Goal: Task Accomplishment & Management: Manage account settings

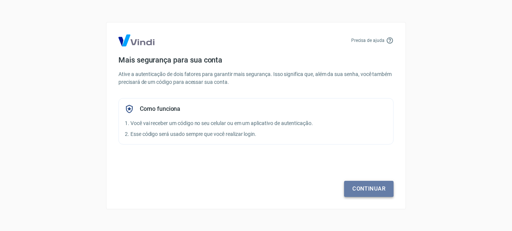
click at [361, 191] on link "Continuar" at bounding box center [368, 189] width 49 height 16
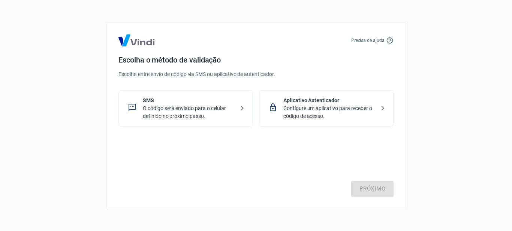
click at [298, 109] on p "Configure um aplicativo para receber o código de acesso." at bounding box center [329, 112] width 92 height 16
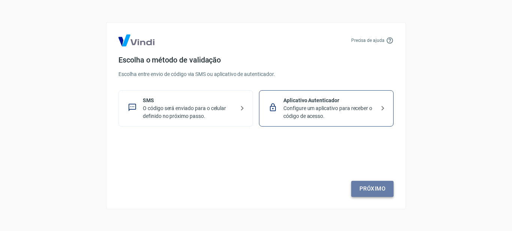
click at [362, 187] on link "Próximo" at bounding box center [372, 189] width 42 height 16
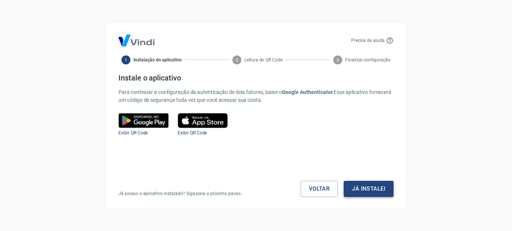
click at [364, 189] on button "Já instalei" at bounding box center [368, 189] width 50 height 16
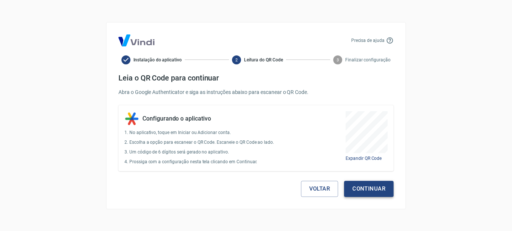
click at [372, 186] on button "Continuar" at bounding box center [368, 189] width 49 height 16
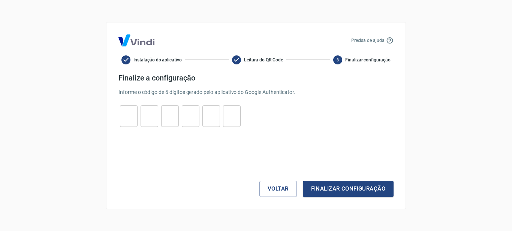
click at [130, 115] on input "tel" at bounding box center [129, 116] width 18 height 16
type input "2"
type input "4"
type input "1"
type input "5"
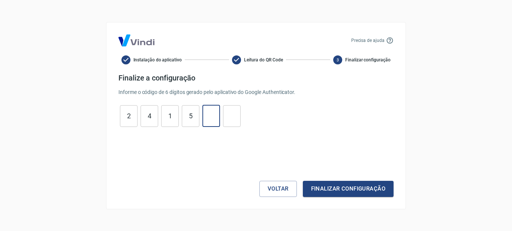
type input "1"
type input "0"
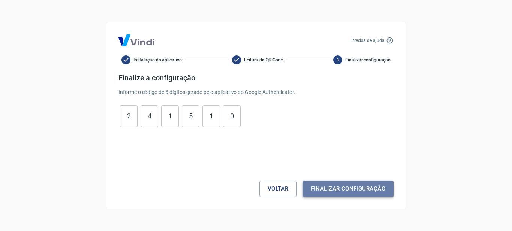
click at [328, 193] on button "Finalizar configuração" at bounding box center [348, 189] width 91 height 16
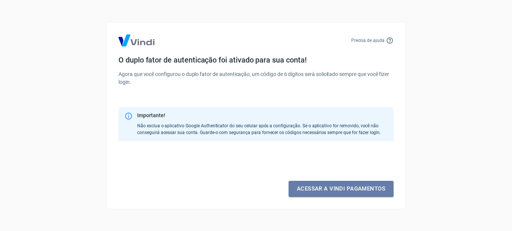
click at [328, 193] on link "Acessar a Vindi pagamentos" at bounding box center [340, 189] width 105 height 16
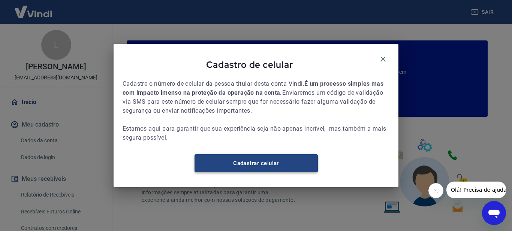
click at [264, 171] on link "Cadastrar celular" at bounding box center [255, 163] width 123 height 18
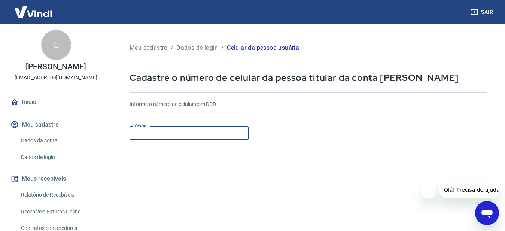
click at [164, 132] on input "Celular" at bounding box center [189, 133] width 119 height 14
type input "[PHONE_NUMBER]"
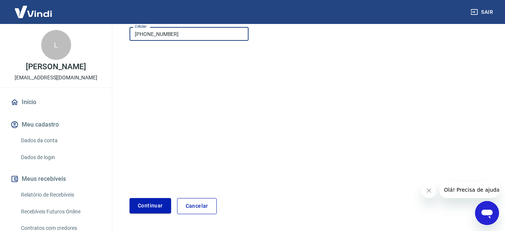
scroll to position [112, 0]
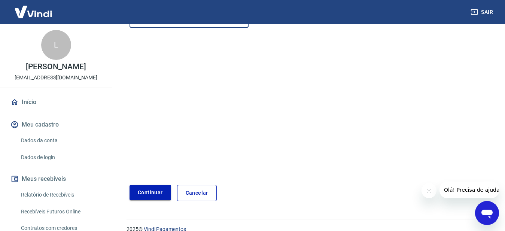
click at [147, 193] on button "Continuar" at bounding box center [151, 192] width 42 height 15
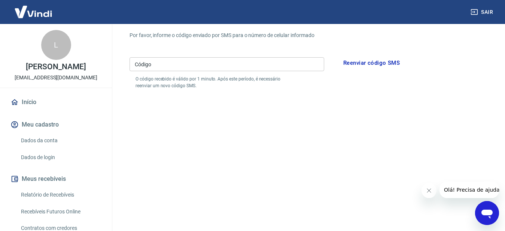
scroll to position [37, 0]
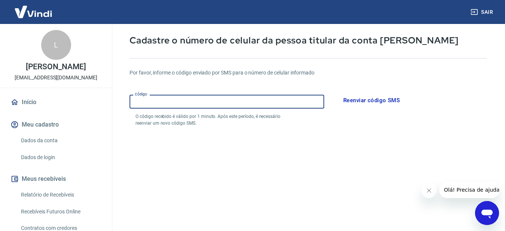
click at [157, 106] on input "Código" at bounding box center [227, 102] width 195 height 14
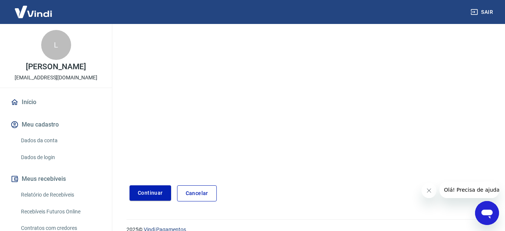
scroll to position [150, 0]
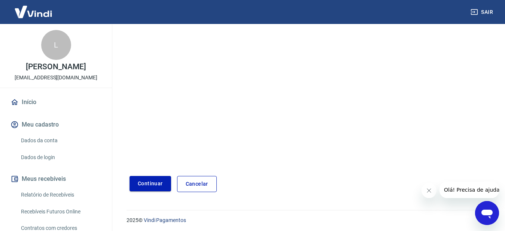
type input "174938"
click at [155, 183] on button "Continuar" at bounding box center [151, 183] width 42 height 15
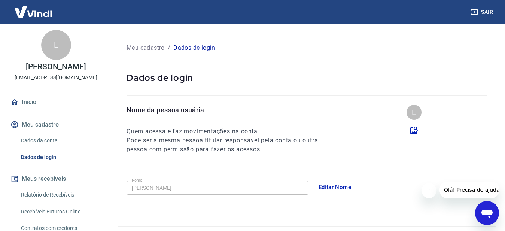
click at [331, 188] on button "Editar Nome" at bounding box center [335, 187] width 41 height 16
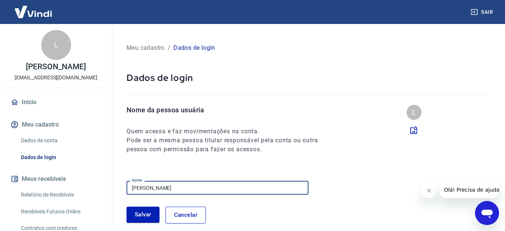
drag, startPoint x: 144, startPoint y: 188, endPoint x: 106, endPoint y: 185, distance: 38.3
type input "Raquel de Agostinho Caetano"
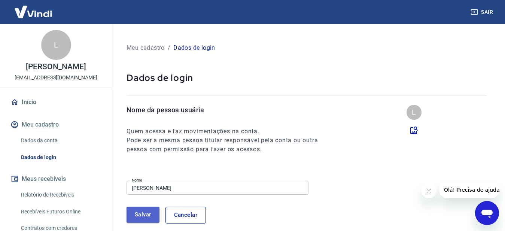
click at [140, 215] on button "Salvar" at bounding box center [143, 215] width 33 height 16
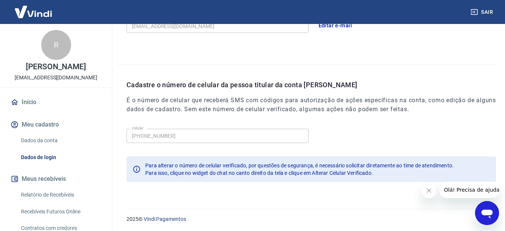
scroll to position [249, 0]
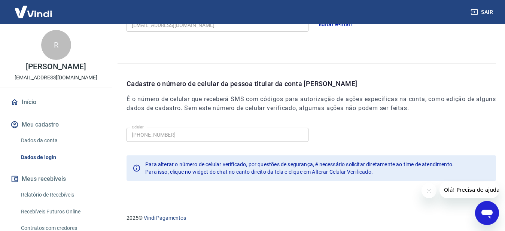
click at [426, 193] on icon "Fechar mensagem da empresa" at bounding box center [429, 191] width 6 height 6
click at [38, 146] on link "Dados da conta" at bounding box center [60, 140] width 85 height 15
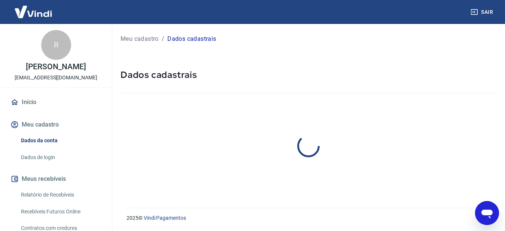
select select "SP"
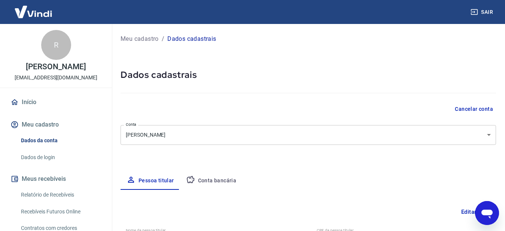
type input "502.752.718-70"
click at [190, 135] on body "Sair R Raquel de Agostinho Caetano raquelsagostinho@hotmail.com Início Meu cada…" at bounding box center [252, 115] width 505 height 231
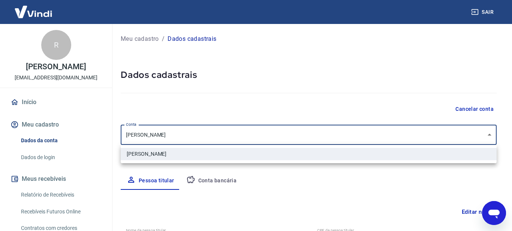
click at [190, 135] on div at bounding box center [256, 115] width 512 height 231
click at [134, 135] on body "Sair R Raquel de Agostinho Caetano raquelsagostinho@hotmail.com Início Meu cada…" at bounding box center [256, 115] width 512 height 231
click at [135, 135] on div at bounding box center [256, 115] width 512 height 231
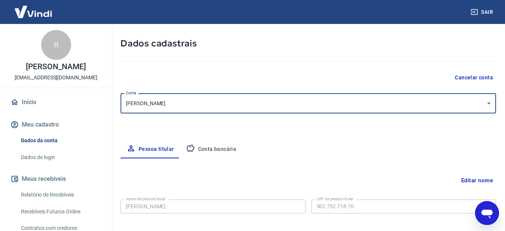
scroll to position [75, 0]
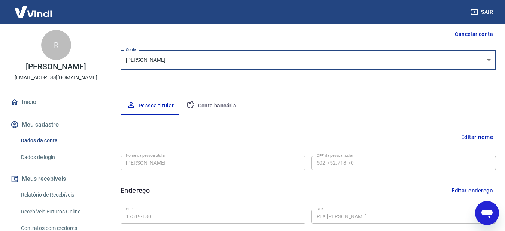
click at [466, 137] on button "Editar nome" at bounding box center [477, 137] width 38 height 14
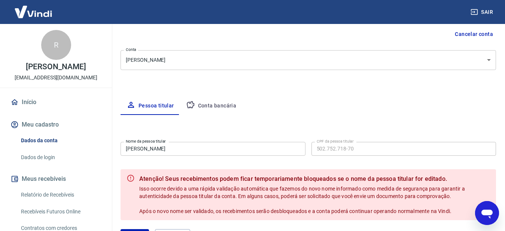
scroll to position [37, 0]
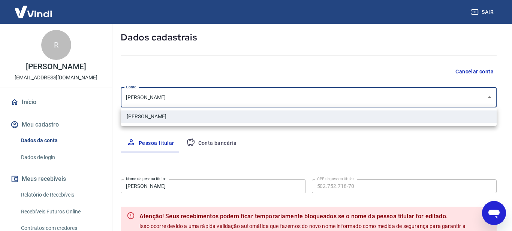
click at [139, 96] on body "Sair R Raquel de Agostinho Caetano raquelsagostinho@hotmail.com Início Meu cada…" at bounding box center [256, 78] width 512 height 231
click at [139, 97] on div at bounding box center [256, 115] width 512 height 231
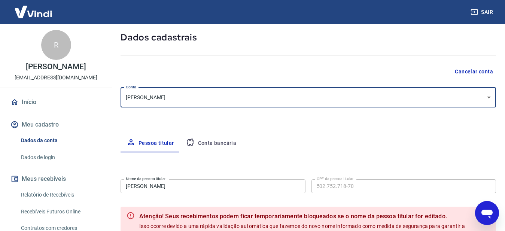
click at [137, 181] on label "Nome da pessoa titular" at bounding box center [146, 179] width 40 height 6
click at [137, 181] on input "Laura de Agostinho Caetano" at bounding box center [213, 186] width 185 height 14
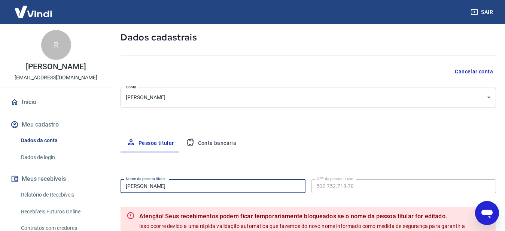
drag, startPoint x: 138, startPoint y: 185, endPoint x: 100, endPoint y: 183, distance: 38.6
click at [100, 183] on div "Sair R Raquel de Agostinho Caetano raquelsagostinho@hotmail.com Início Meu cada…" at bounding box center [252, 78] width 505 height 231
type input "Raquel de Agostinho Caetano"
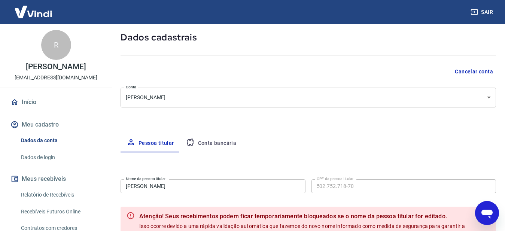
click at [339, 180] on label "CPF da pessoa titular" at bounding box center [335, 179] width 37 height 6
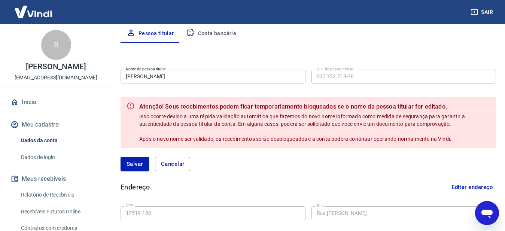
scroll to position [150, 0]
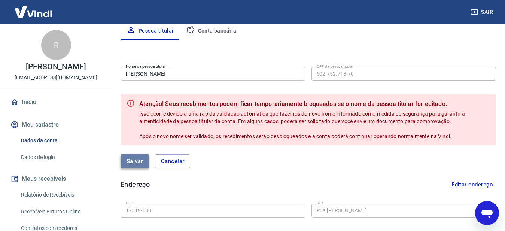
click at [140, 158] on button "Salvar" at bounding box center [135, 161] width 28 height 14
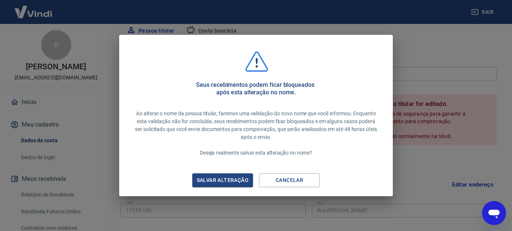
click at [232, 179] on div "Salvar alteração" at bounding box center [223, 180] width 70 height 9
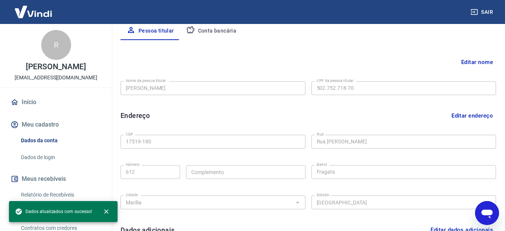
scroll to position [37, 0]
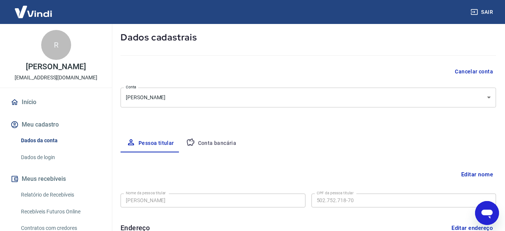
click at [472, 71] on button "Cancelar conta" at bounding box center [474, 72] width 44 height 14
click at [466, 72] on button "Cancelar conta" at bounding box center [474, 72] width 44 height 14
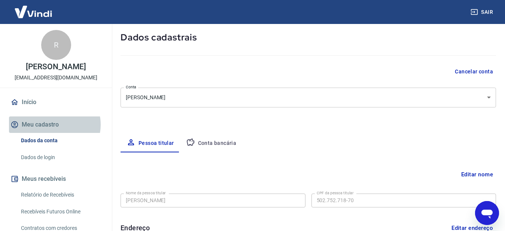
click at [54, 133] on button "Meu cadastro" at bounding box center [56, 124] width 94 height 16
click at [52, 131] on button "Meu cadastro" at bounding box center [56, 124] width 94 height 16
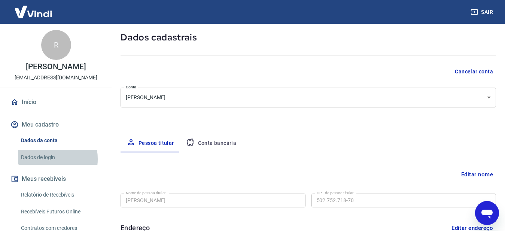
click at [38, 165] on link "Dados de login" at bounding box center [60, 157] width 85 height 15
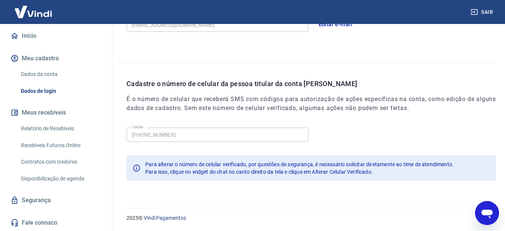
scroll to position [74, 0]
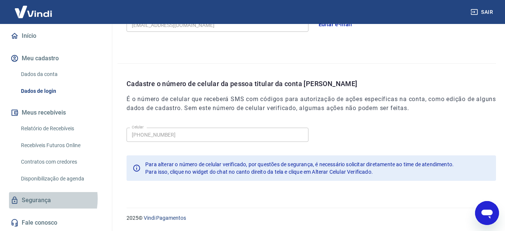
click at [34, 199] on link "Segurança" at bounding box center [56, 200] width 94 height 16
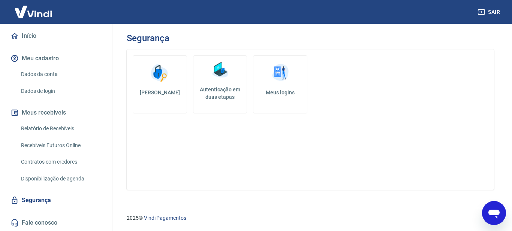
click at [34, 75] on link "Dados da conta" at bounding box center [60, 74] width 85 height 15
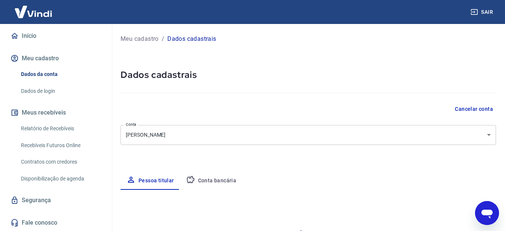
select select "SP"
type input "502.752.718-70"
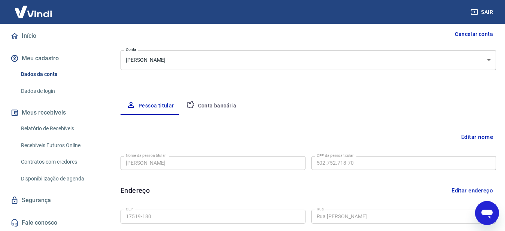
click at [207, 107] on button "Conta bancária" at bounding box center [211, 106] width 63 height 18
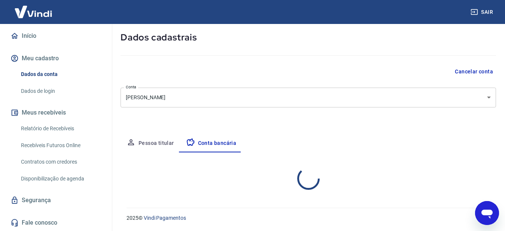
scroll to position [75, 0]
select select "1"
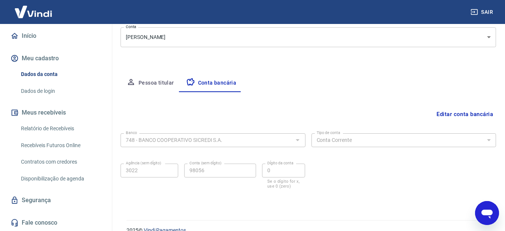
scroll to position [110, 0]
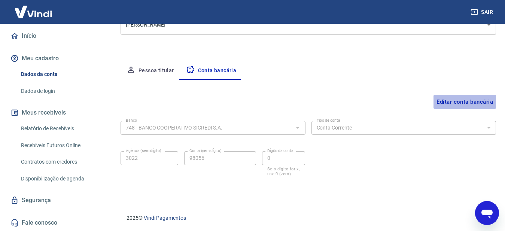
click at [472, 101] on button "Editar conta bancária" at bounding box center [465, 102] width 63 height 14
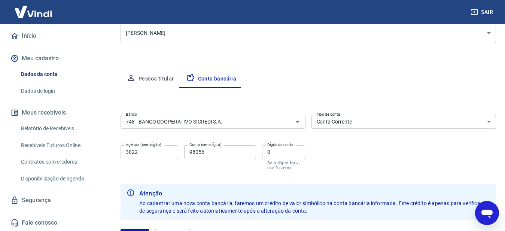
scroll to position [112, 0]
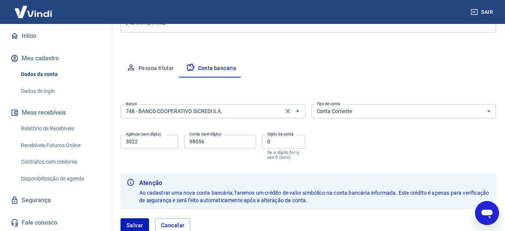
click at [229, 112] on input "748 - BANCO COOPERATIVO SICREDI S.A." at bounding box center [202, 111] width 158 height 9
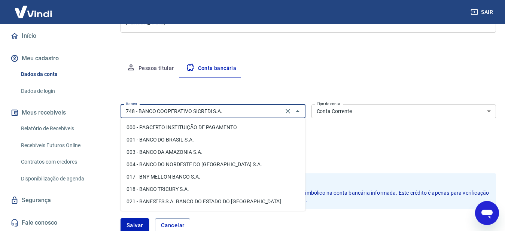
scroll to position [1158, 0]
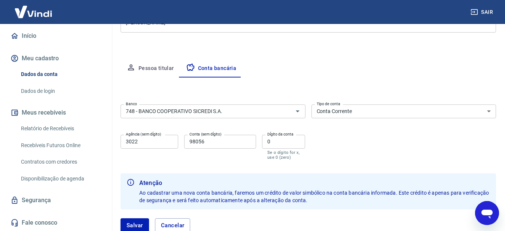
click at [256, 83] on div "Editar conta bancária Banco 748 - BANCO COOPERATIVO SICREDI S.A. Banco Tipo de …" at bounding box center [309, 160] width 376 height 164
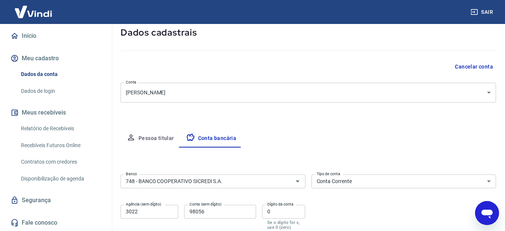
scroll to position [112, 0]
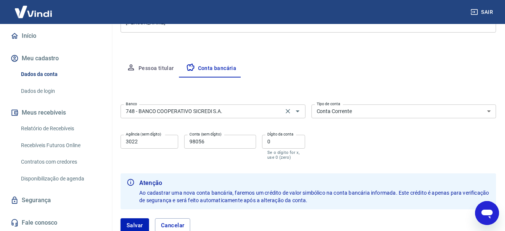
click at [223, 116] on div "748 - BANCO COOPERATIVO SICREDI S.A. Banco" at bounding box center [213, 111] width 185 height 14
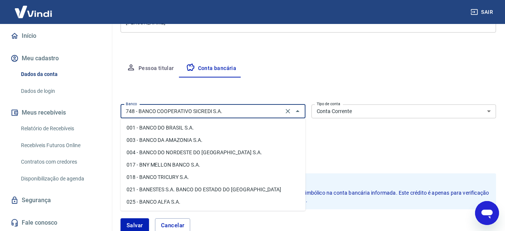
scroll to position [0, 0]
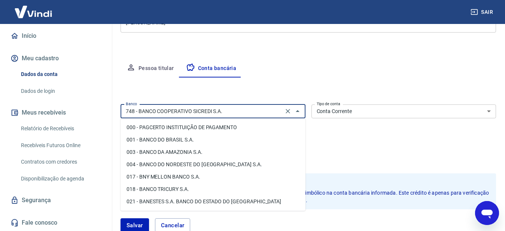
click at [201, 137] on li "001 - BANCO DO BRASIL S.A." at bounding box center [213, 140] width 185 height 12
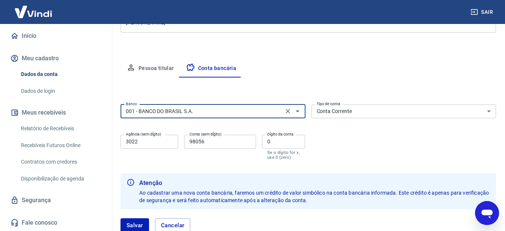
type input "001 - BANCO DO BRASIL S.A."
click at [140, 142] on input "3022" at bounding box center [150, 142] width 58 height 14
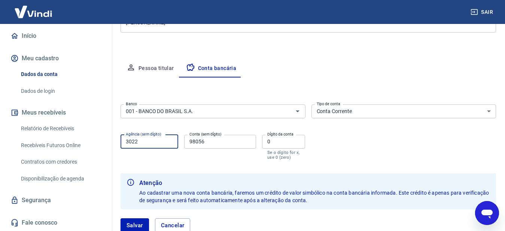
drag, startPoint x: 139, startPoint y: 142, endPoint x: 110, endPoint y: 148, distance: 29.2
click at [106, 119] on div "Sair R Raquel de Agostinho Caetano raquelsagostinho@hotmail.com Início Meu cada…" at bounding box center [252, 3] width 505 height 231
type input "290"
drag, startPoint x: 211, startPoint y: 143, endPoint x: 185, endPoint y: 143, distance: 25.9
click at [188, 143] on input "98056" at bounding box center [220, 142] width 72 height 14
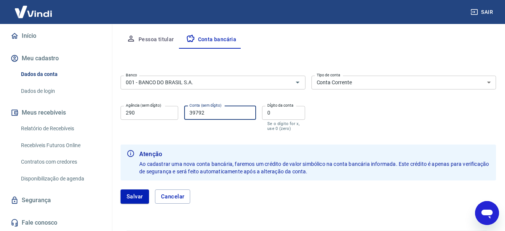
scroll to position [150, 0]
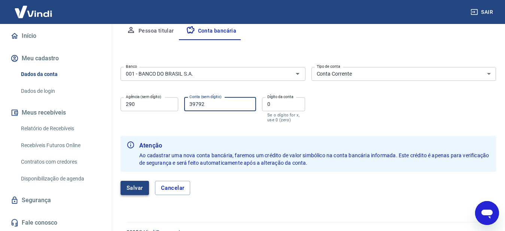
type input "39792"
click at [135, 191] on button "Salvar" at bounding box center [135, 188] width 28 height 14
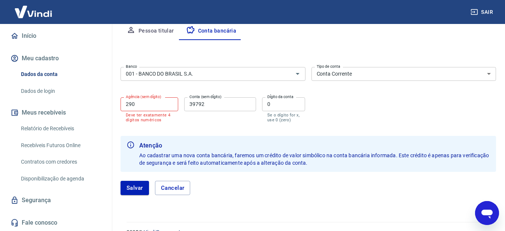
click at [140, 107] on input "290" at bounding box center [150, 104] width 58 height 14
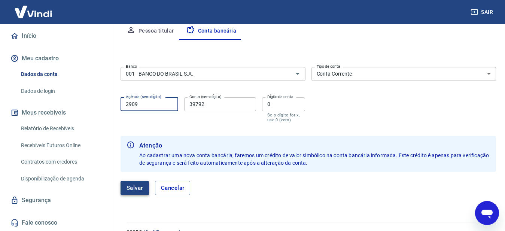
type input "2909"
click at [135, 189] on button "Salvar" at bounding box center [135, 188] width 28 height 14
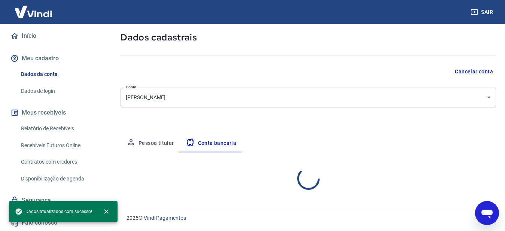
select select "1"
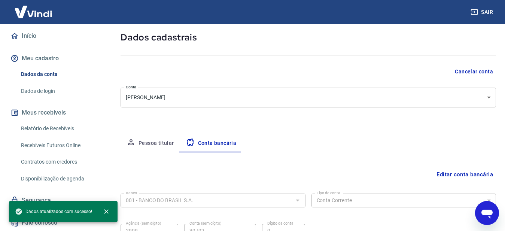
scroll to position [110, 0]
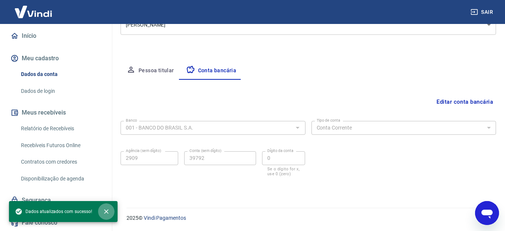
click at [106, 210] on icon "close" at bounding box center [106, 211] width 7 height 7
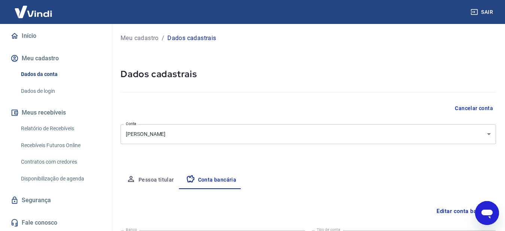
scroll to position [0, 0]
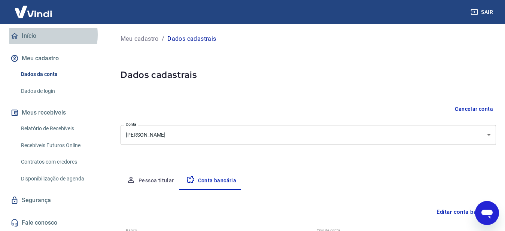
click at [31, 35] on link "Início" at bounding box center [56, 36] width 94 height 16
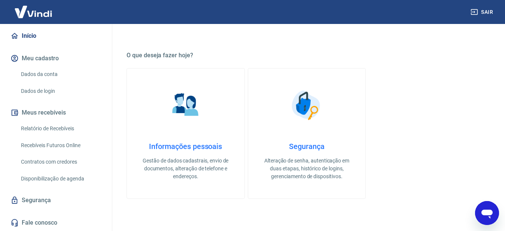
scroll to position [262, 0]
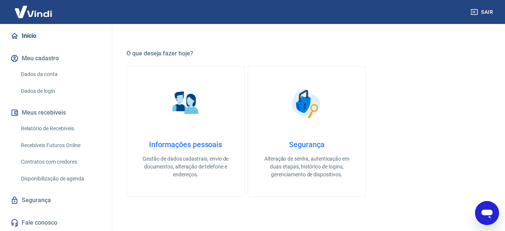
click at [185, 125] on link "Informações pessoais Gestão de dados cadastrais, envio de documentos, alteração…" at bounding box center [186, 131] width 118 height 131
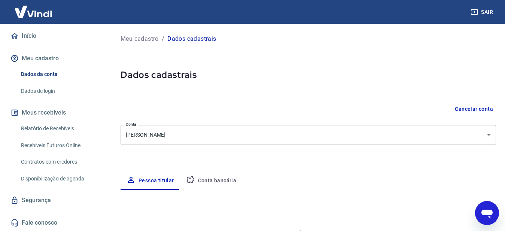
select select "SP"
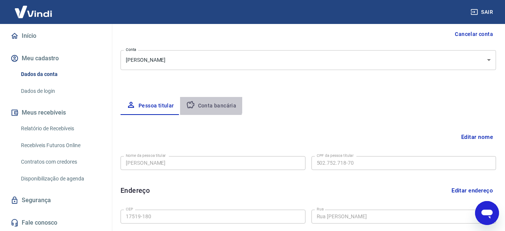
click at [207, 104] on button "Conta bancária" at bounding box center [211, 106] width 63 height 18
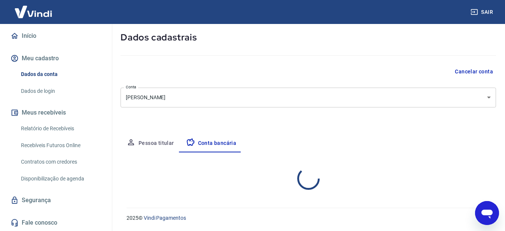
scroll to position [75, 0]
select select "1"
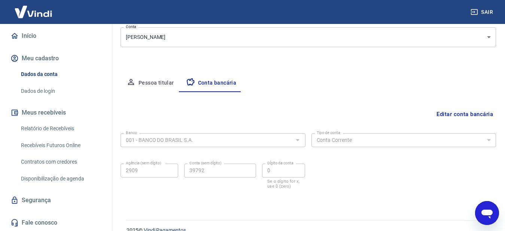
scroll to position [110, 0]
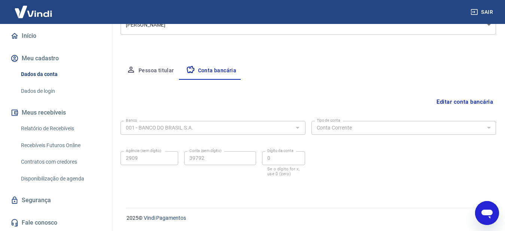
click at [149, 72] on button "Pessoa titular" at bounding box center [151, 71] width 60 height 18
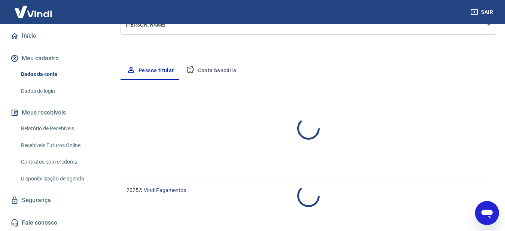
select select "SP"
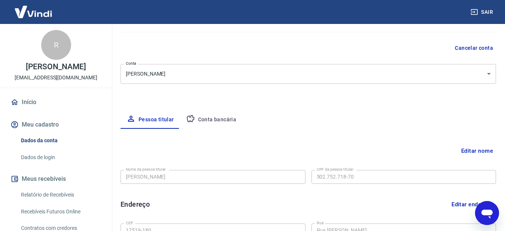
scroll to position [0, 0]
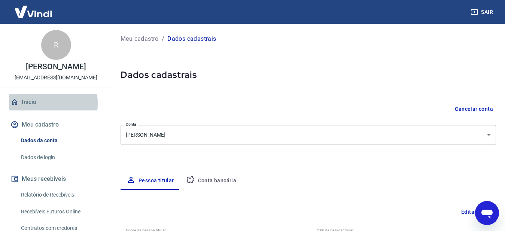
click at [28, 110] on link "Início" at bounding box center [56, 102] width 94 height 16
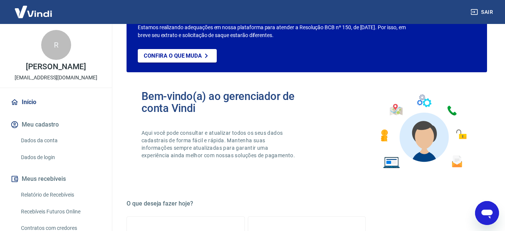
scroll to position [112, 0]
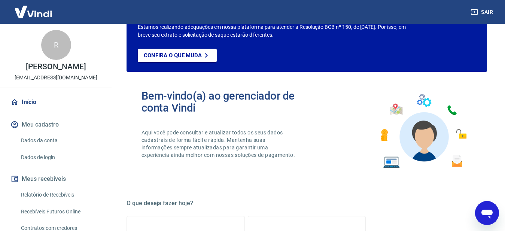
click at [46, 148] on link "Dados da conta" at bounding box center [60, 140] width 85 height 15
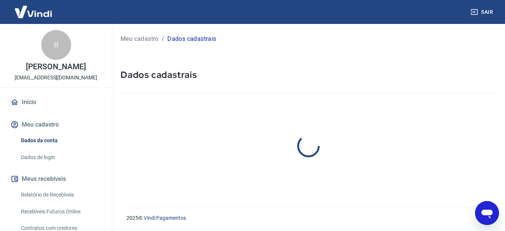
select select "SP"
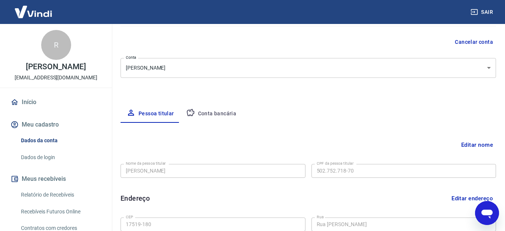
scroll to position [75, 0]
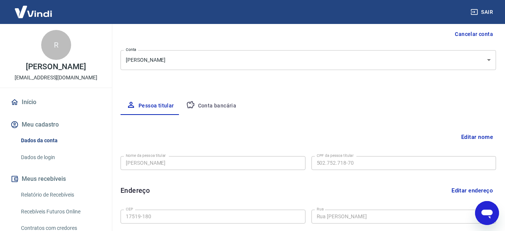
click at [473, 139] on button "Editar nome" at bounding box center [477, 137] width 38 height 14
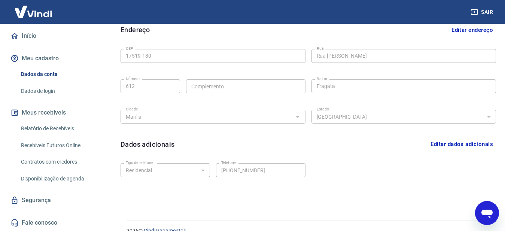
scroll to position [317, 0]
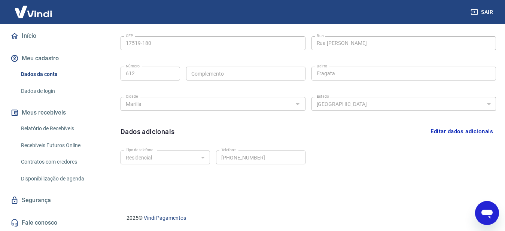
click at [44, 59] on button "Meu cadastro" at bounding box center [56, 58] width 94 height 16
click at [29, 37] on link "Início" at bounding box center [56, 36] width 94 height 16
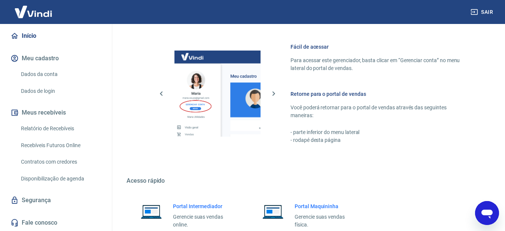
scroll to position [528, 0]
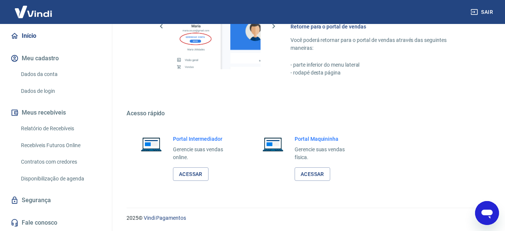
click at [29, 37] on link "Início" at bounding box center [56, 36] width 94 height 16
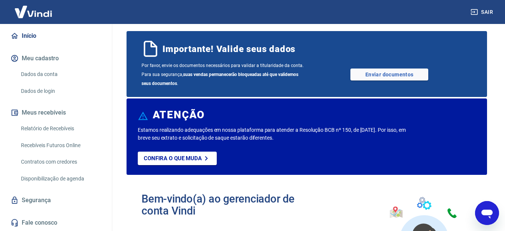
scroll to position [0, 0]
